Goal: Navigation & Orientation: Find specific page/section

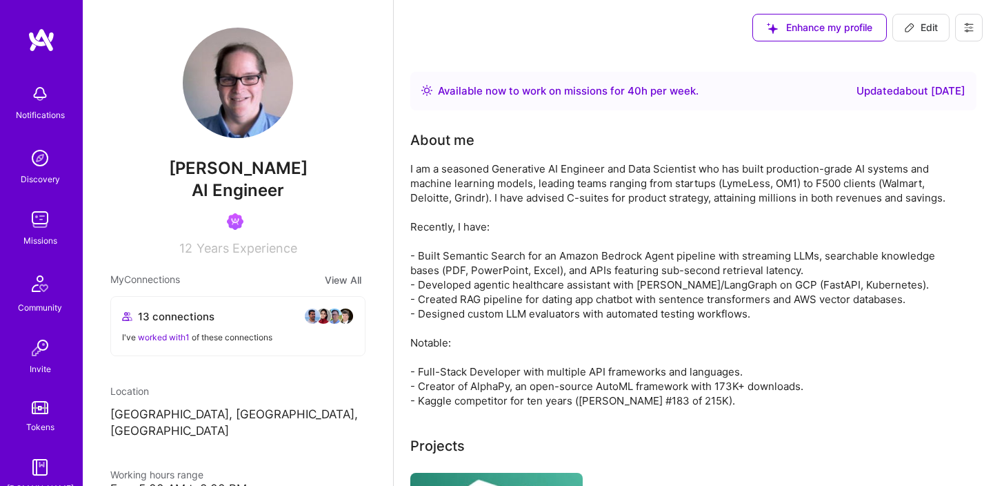
click at [46, 235] on div "Missions" at bounding box center [40, 240] width 34 height 14
